Goal: Task Accomplishment & Management: Use online tool/utility

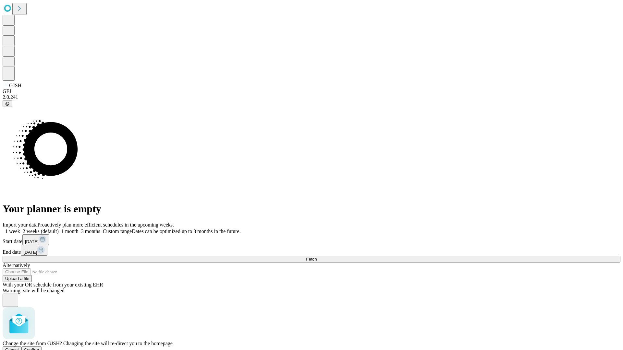
click at [39, 348] on span "Confirm" at bounding box center [31, 350] width 15 height 5
click at [59, 229] on label "2 weeks (default)" at bounding box center [39, 232] width 39 height 6
click at [317, 257] on span "Fetch" at bounding box center [311, 259] width 11 height 5
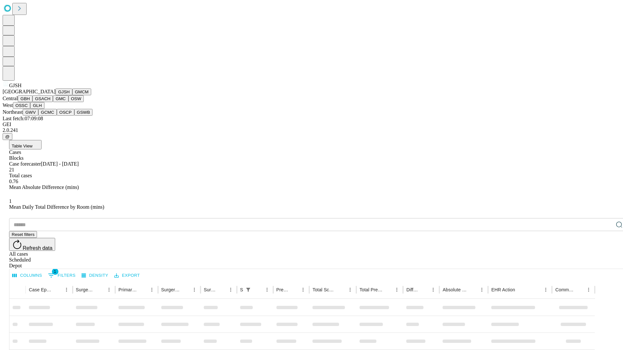
click at [72, 95] on button "GMCM" at bounding box center [81, 92] width 19 height 7
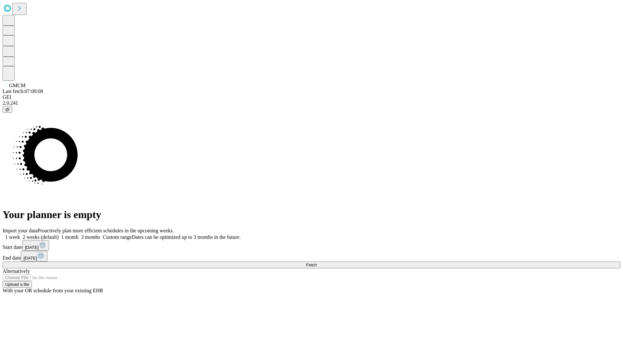
click at [317, 263] on span "Fetch" at bounding box center [311, 265] width 11 height 5
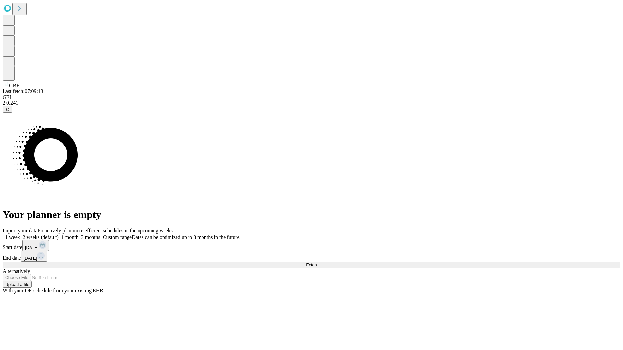
click at [59, 235] on label "2 weeks (default)" at bounding box center [39, 238] width 39 height 6
click at [317, 263] on span "Fetch" at bounding box center [311, 265] width 11 height 5
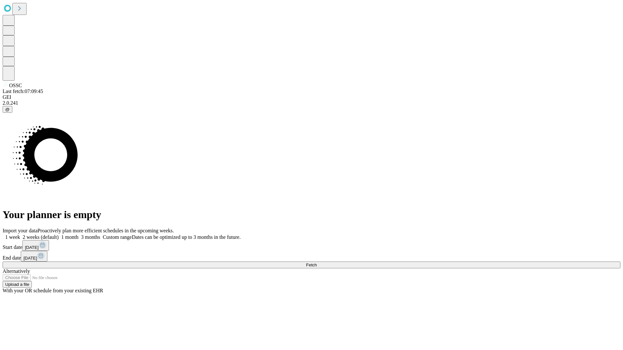
click at [59, 235] on label "2 weeks (default)" at bounding box center [39, 238] width 39 height 6
click at [317, 263] on span "Fetch" at bounding box center [311, 265] width 11 height 5
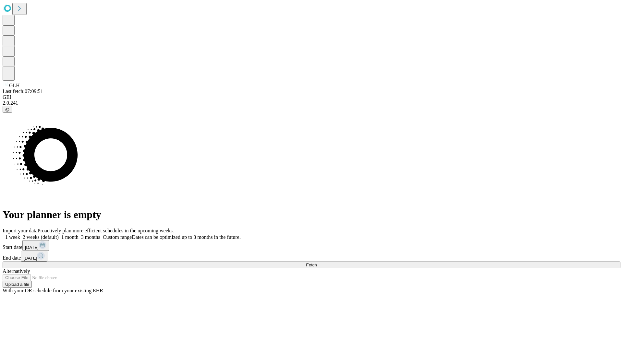
click at [59, 235] on label "2 weeks (default)" at bounding box center [39, 238] width 39 height 6
click at [317, 263] on span "Fetch" at bounding box center [311, 265] width 11 height 5
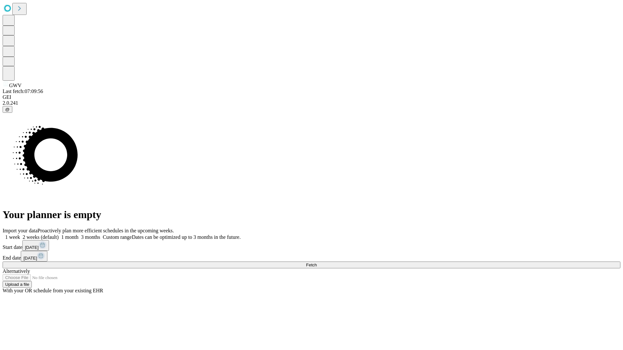
click at [59, 235] on label "2 weeks (default)" at bounding box center [39, 238] width 39 height 6
click at [317, 263] on span "Fetch" at bounding box center [311, 265] width 11 height 5
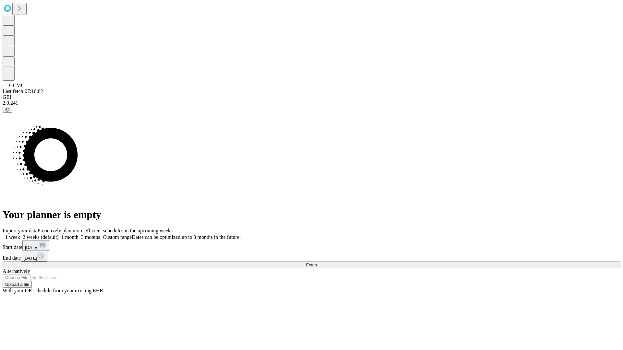
click at [59, 235] on label "2 weeks (default)" at bounding box center [39, 238] width 39 height 6
click at [317, 263] on span "Fetch" at bounding box center [311, 265] width 11 height 5
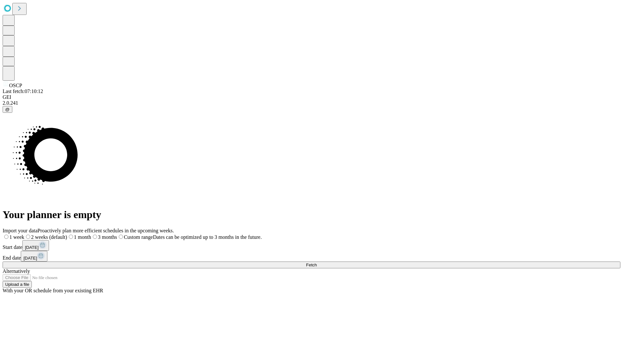
click at [67, 235] on label "2 weeks (default)" at bounding box center [45, 238] width 43 height 6
click at [317, 263] on span "Fetch" at bounding box center [311, 265] width 11 height 5
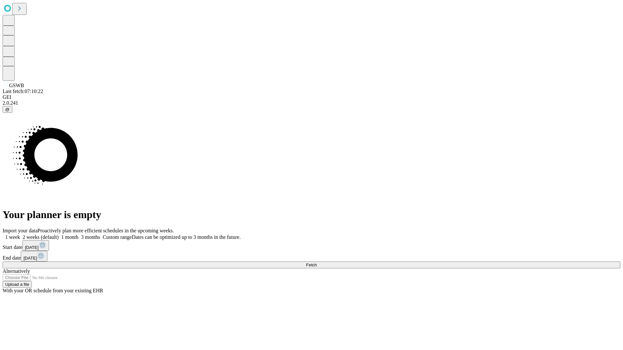
click at [59, 235] on label "2 weeks (default)" at bounding box center [39, 238] width 39 height 6
click at [317, 263] on span "Fetch" at bounding box center [311, 265] width 11 height 5
